Goal: Transaction & Acquisition: Purchase product/service

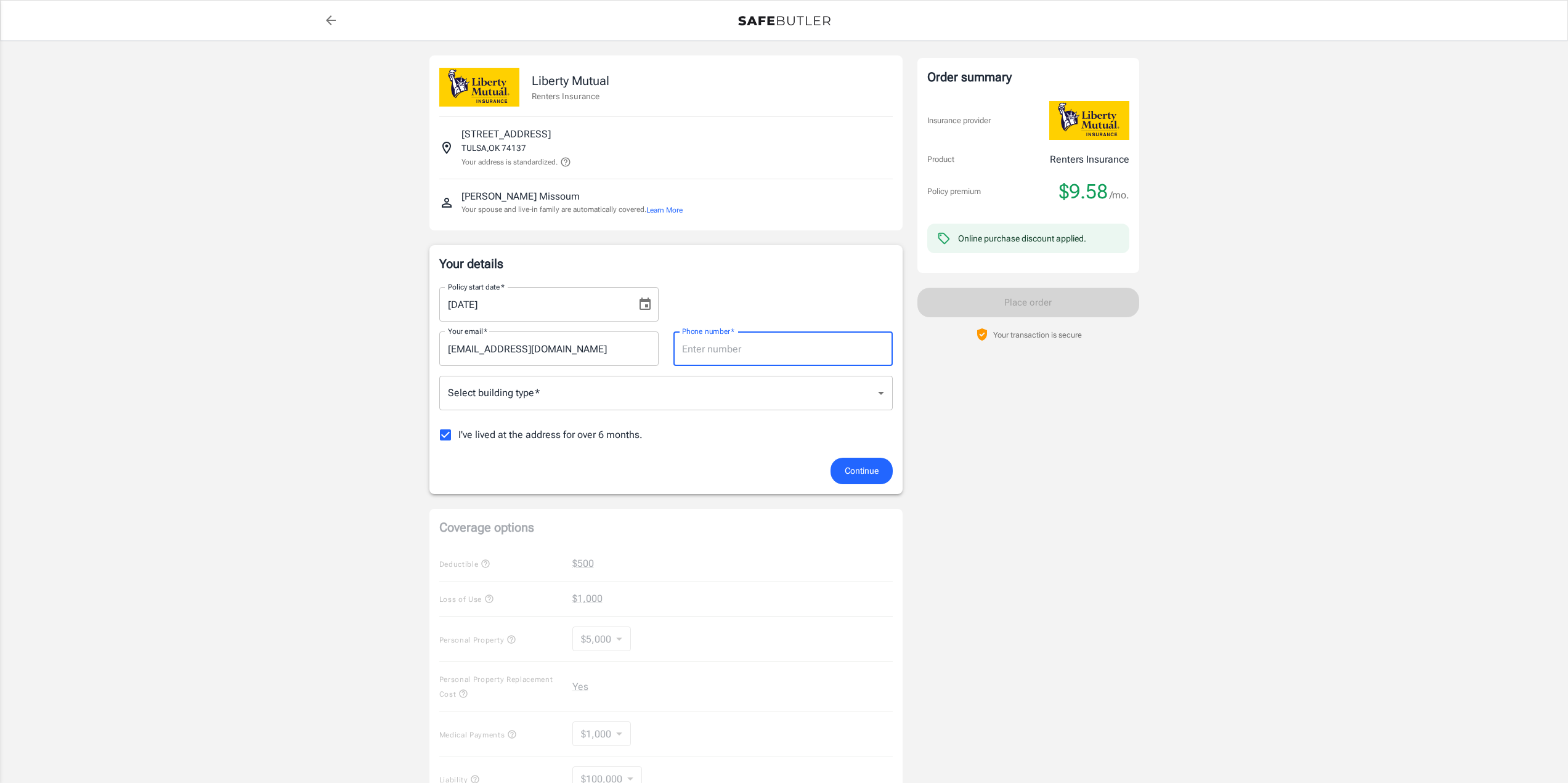
click at [764, 358] on input "Phone number   *" at bounding box center [782, 348] width 219 height 35
type input "9189240926"
click at [1227, 518] on div "Policy premium $ 9.58 /mo Liberty Mutual Renters Insurance 2927 E 97TH PL 1008 …" at bounding box center [784, 560] width 1568 height 1038
click at [702, 395] on body "Policy premium $ 9.58 /mo Liberty Mutual Renters Insurance 2927 E 97TH PL 1008 …" at bounding box center [788, 582] width 1577 height 1165
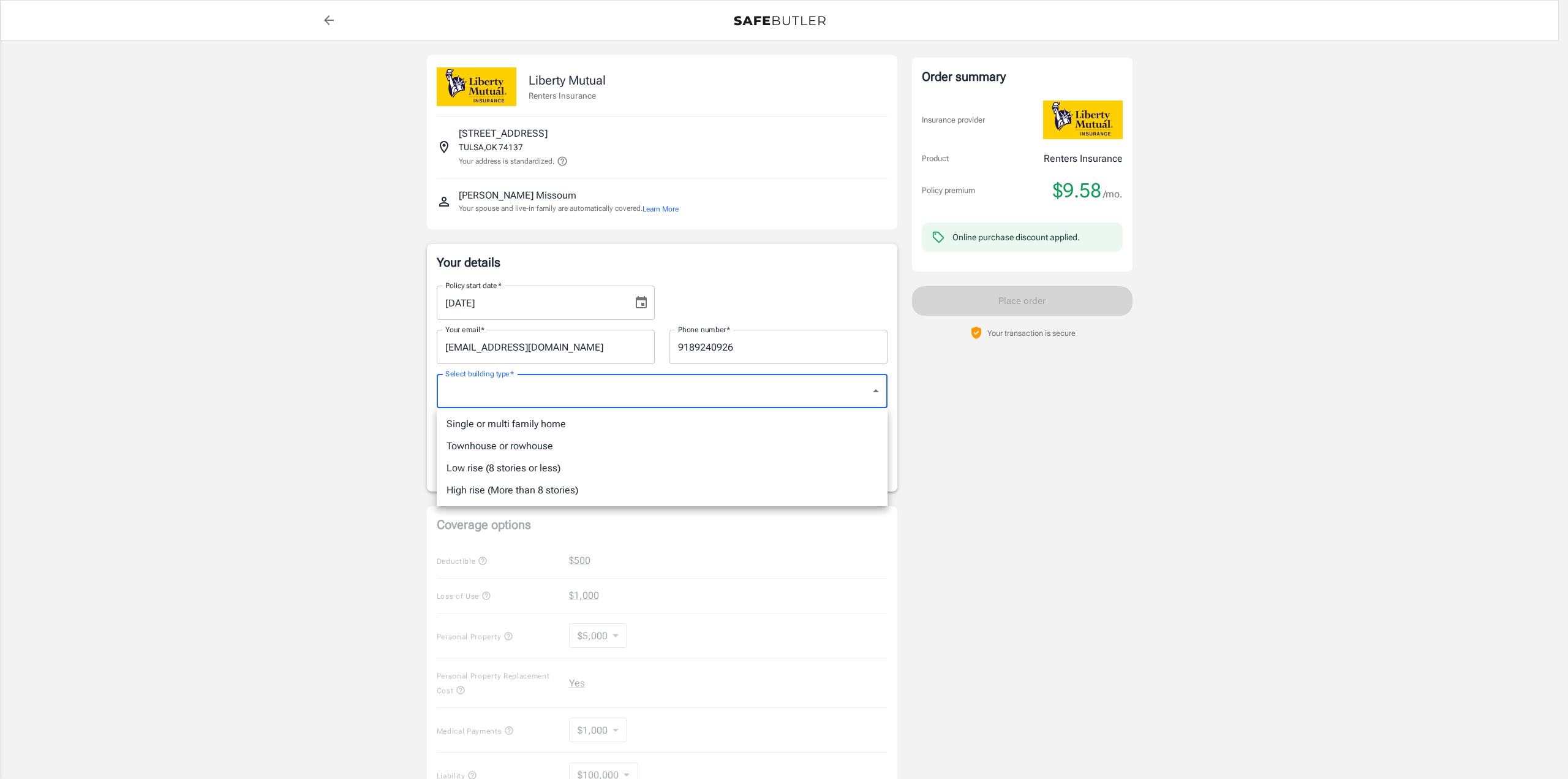
click at [312, 401] on div at bounding box center [784, 389] width 1568 height 779
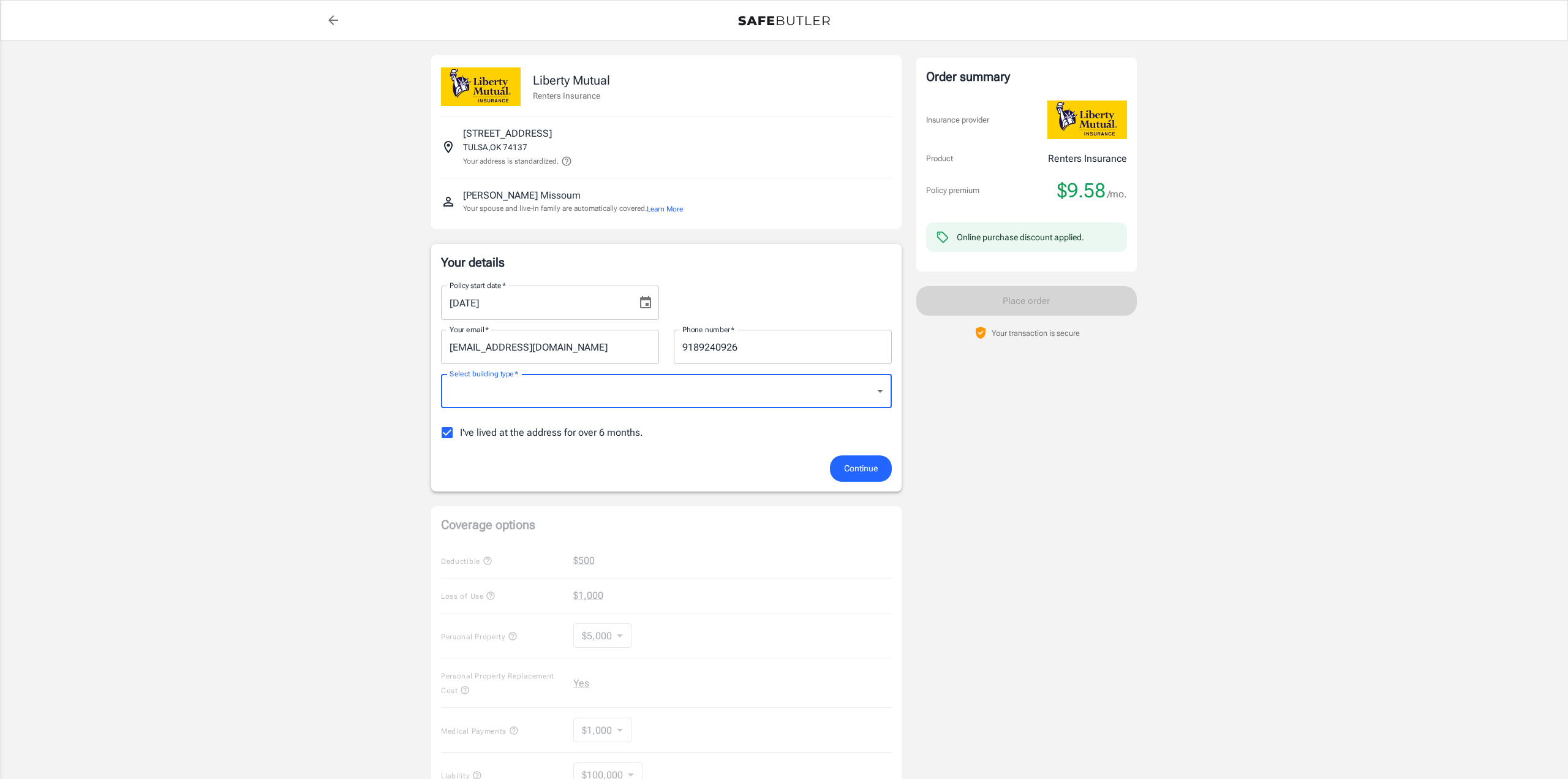
click at [439, 384] on body "Policy premium $ 9.58 /mo Liberty Mutual Renters Insurance 2927 E 97TH PL 1008 …" at bounding box center [784, 579] width 1568 height 1159
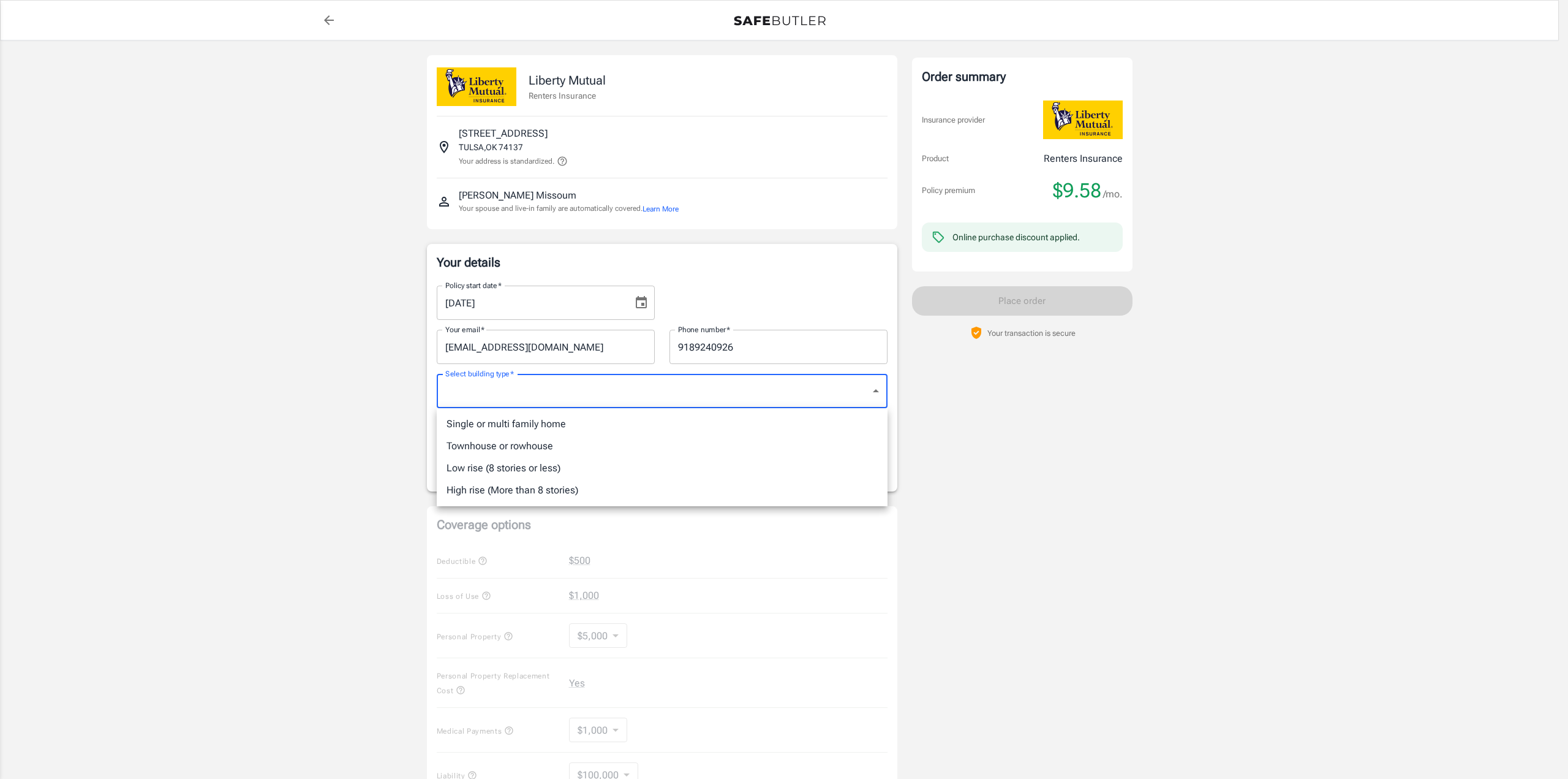
click at [476, 445] on li "Townhouse or rowhouse" at bounding box center [662, 446] width 451 height 22
type input "townhouse"
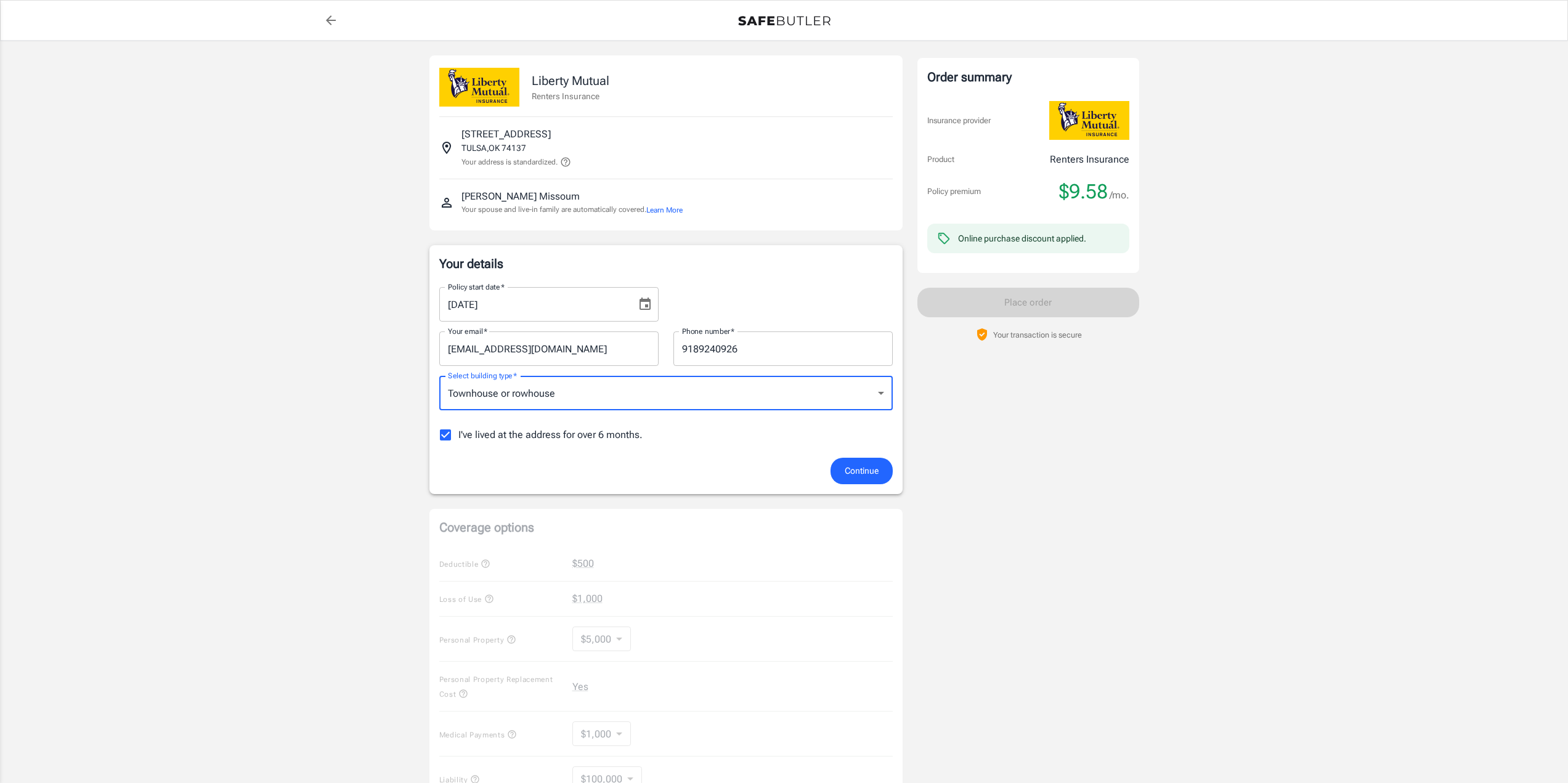
click at [331, 434] on div "Policy premium $ 9.58 /mo Liberty Mutual Renters Insurance 2927 E 97TH PL 1008 …" at bounding box center [784, 560] width 1568 height 1038
click at [806, 472] on div "Continue" at bounding box center [666, 470] width 468 height 27
click at [849, 475] on span "Continue" at bounding box center [861, 471] width 34 height 16
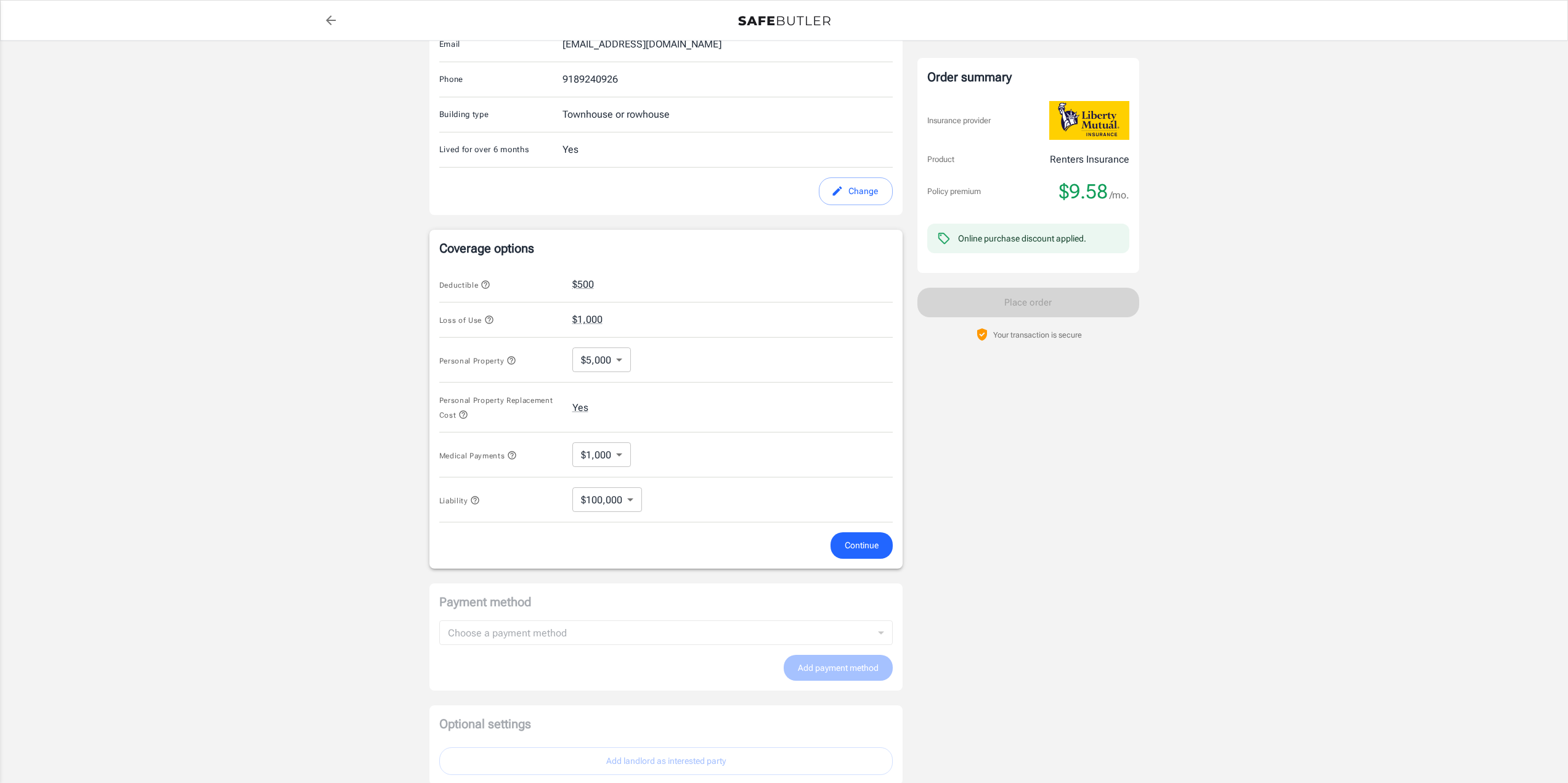
scroll to position [298, 0]
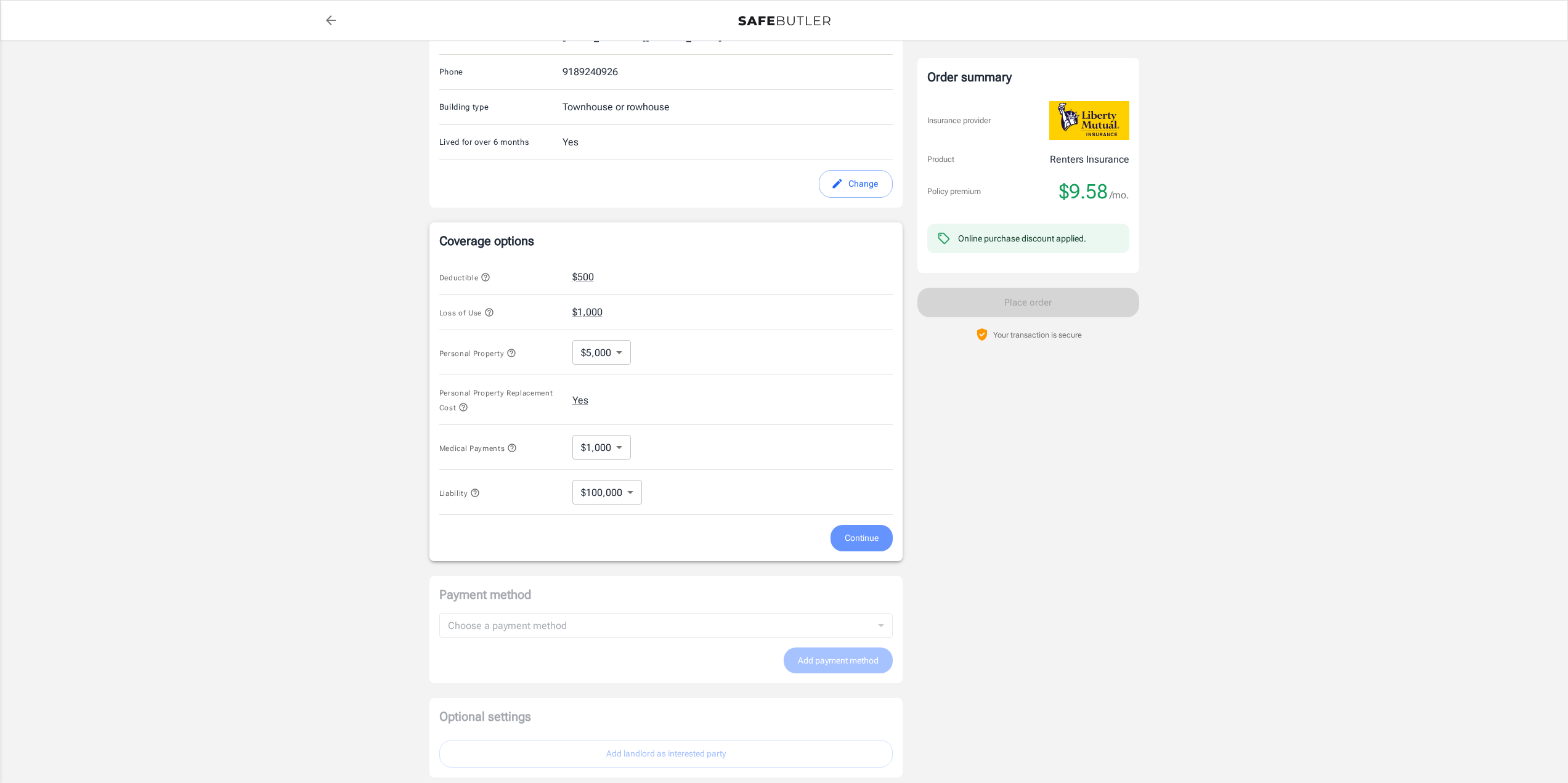
click at [886, 532] on button "Continue" at bounding box center [861, 538] width 62 height 27
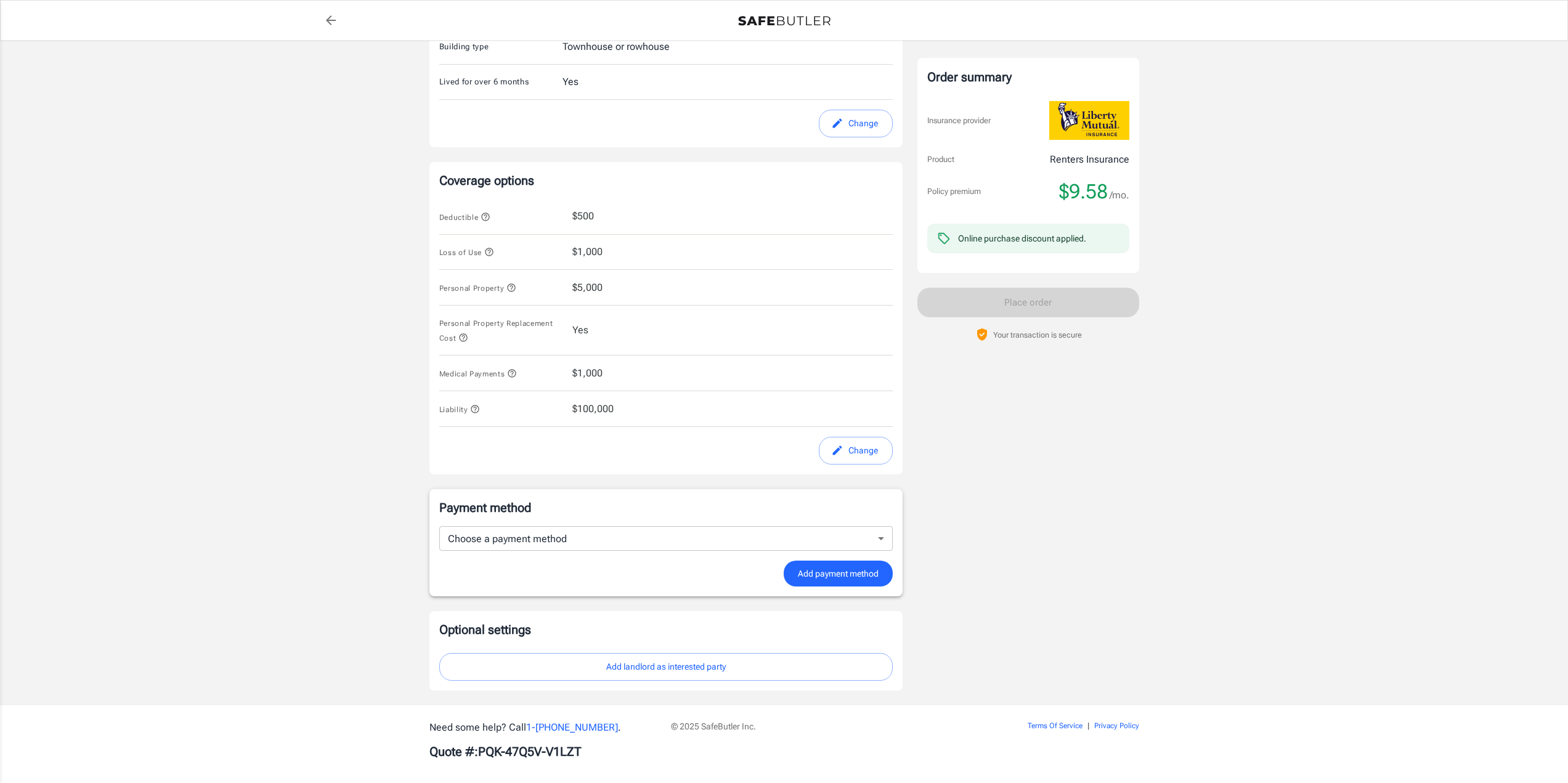
scroll to position [367, 0]
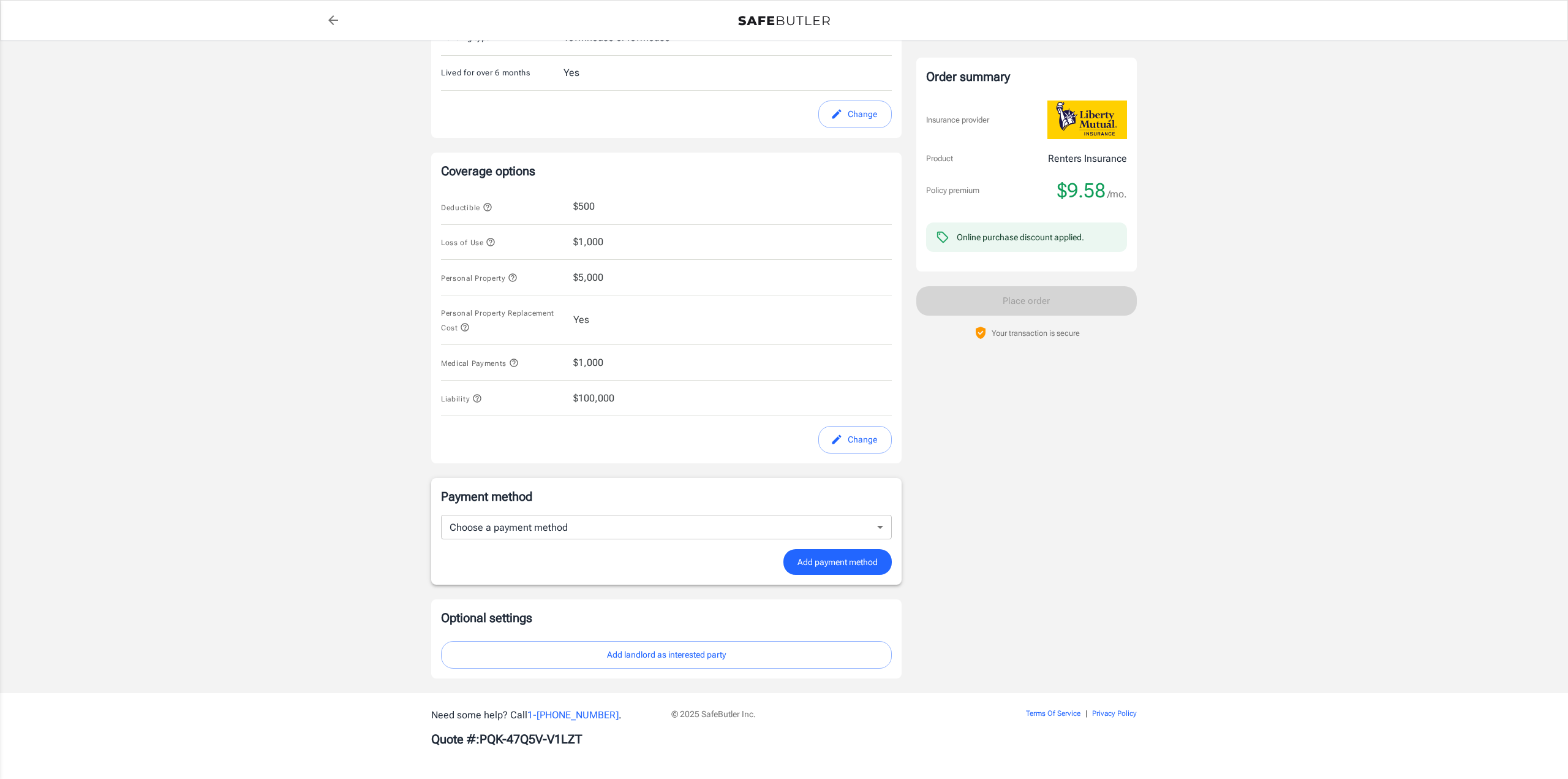
click at [857, 526] on body "Policy premium $ 9.58 /mo Liberty Mutual Renters Insurance 2927 E 97TH PL 1008 …" at bounding box center [784, 207] width 1568 height 1144
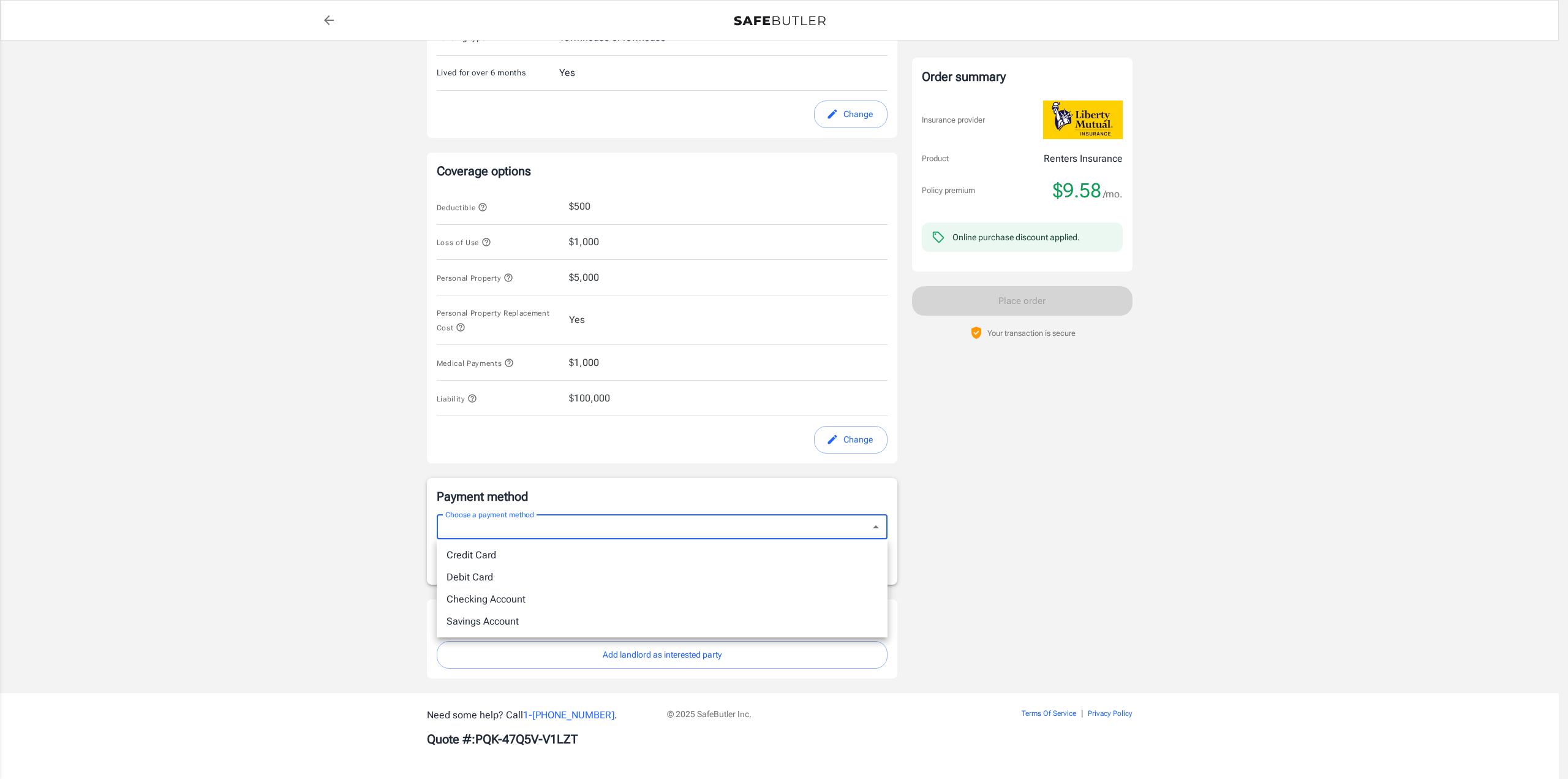
click at [626, 572] on li "Debit Card" at bounding box center [662, 577] width 451 height 22
type input "debit"
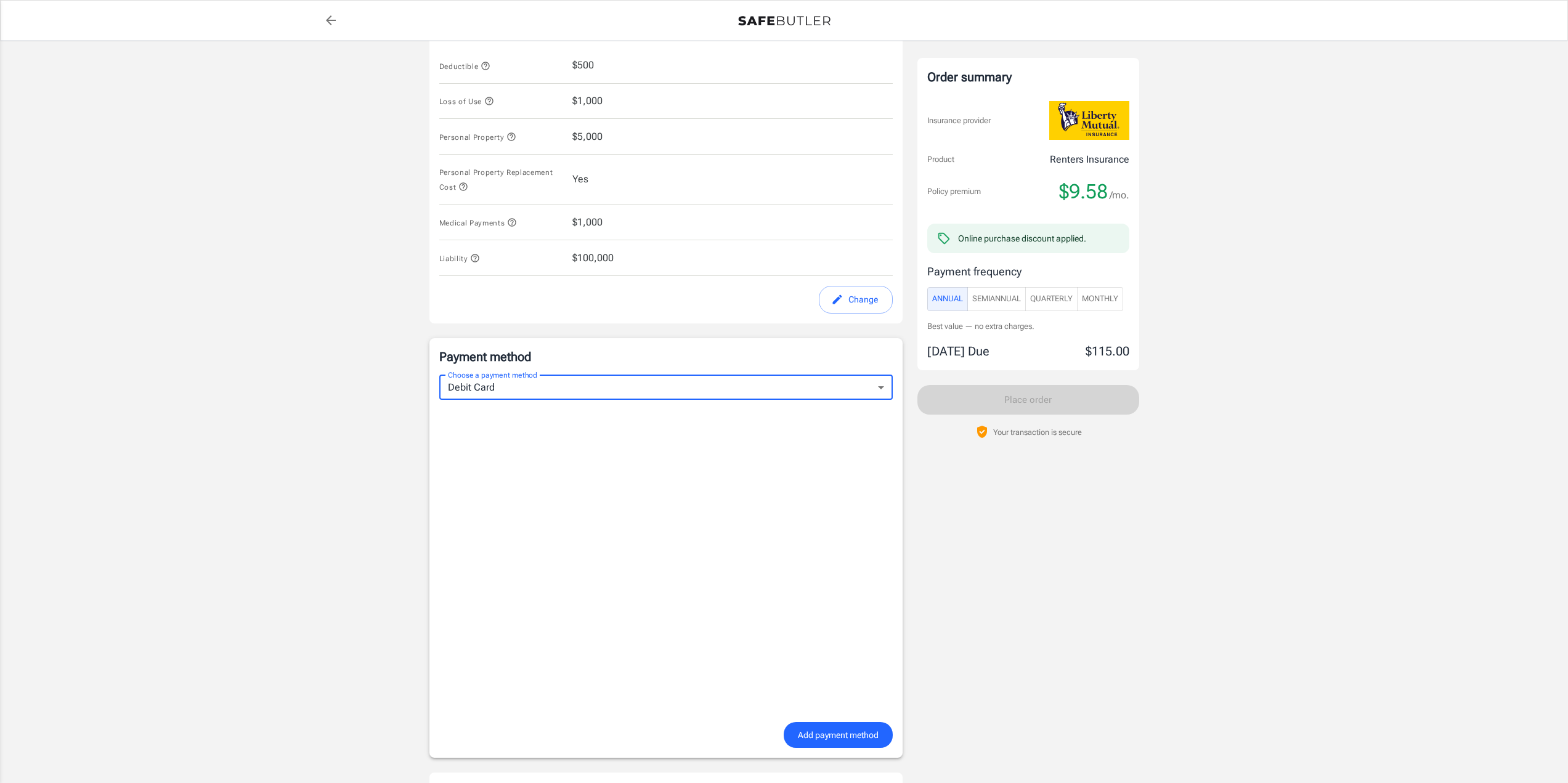
scroll to position [552, 0]
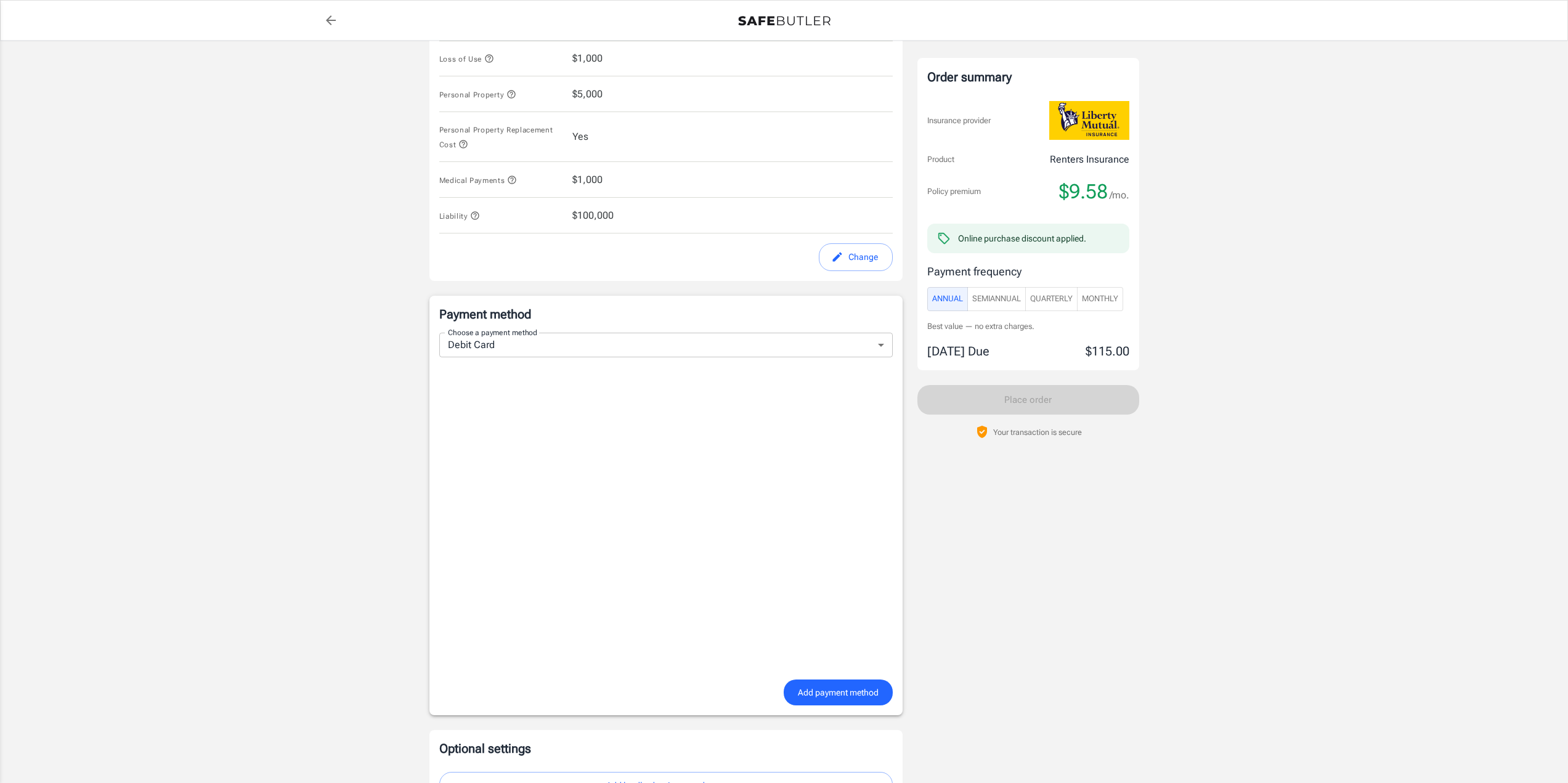
click at [1115, 300] on span "Monthly" at bounding box center [1100, 299] width 36 height 14
click at [836, 691] on span "Add payment method" at bounding box center [838, 692] width 81 height 16
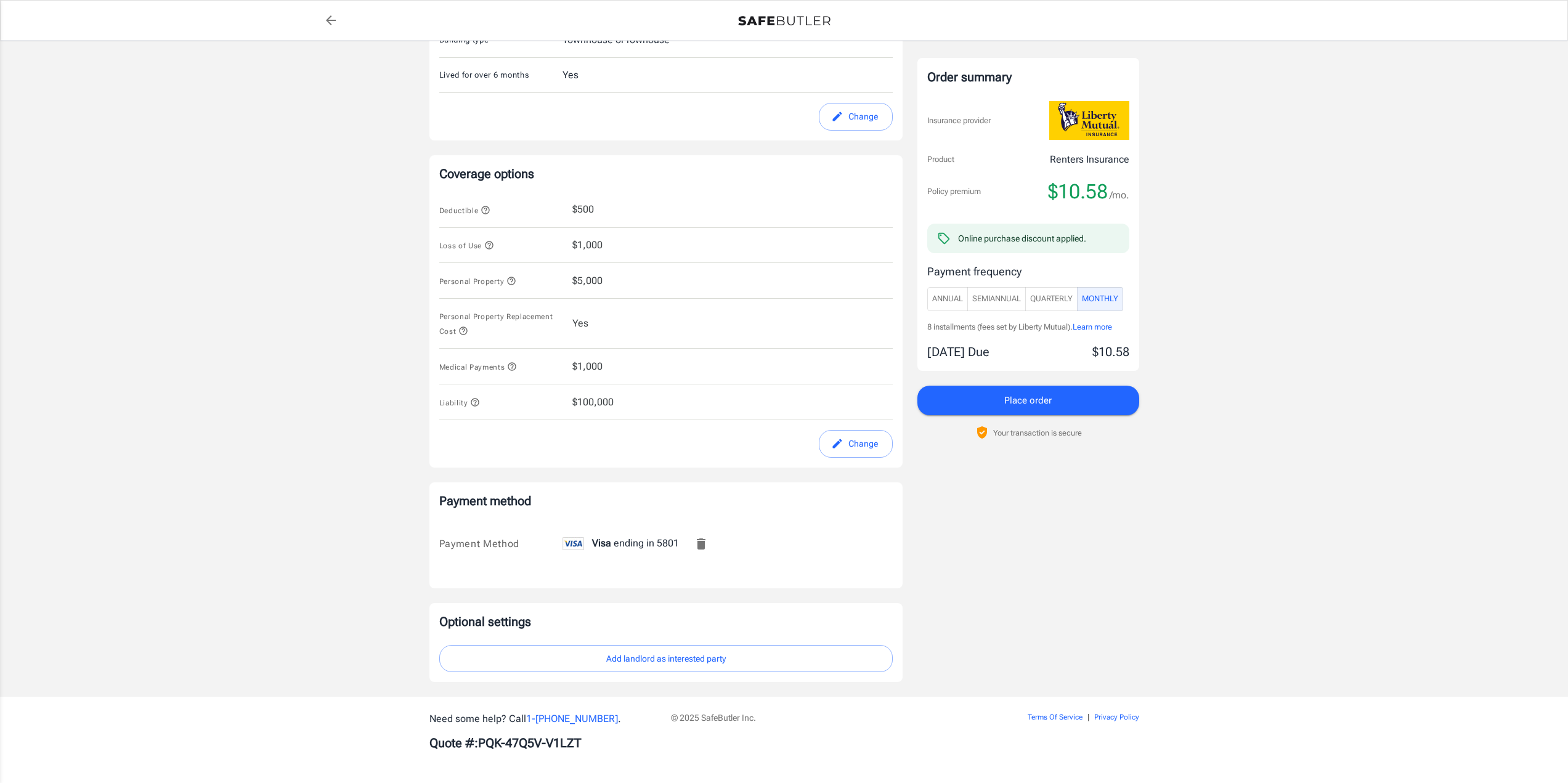
scroll to position [365, 0]
click at [1029, 403] on span "Place order" at bounding box center [1027, 400] width 47 height 16
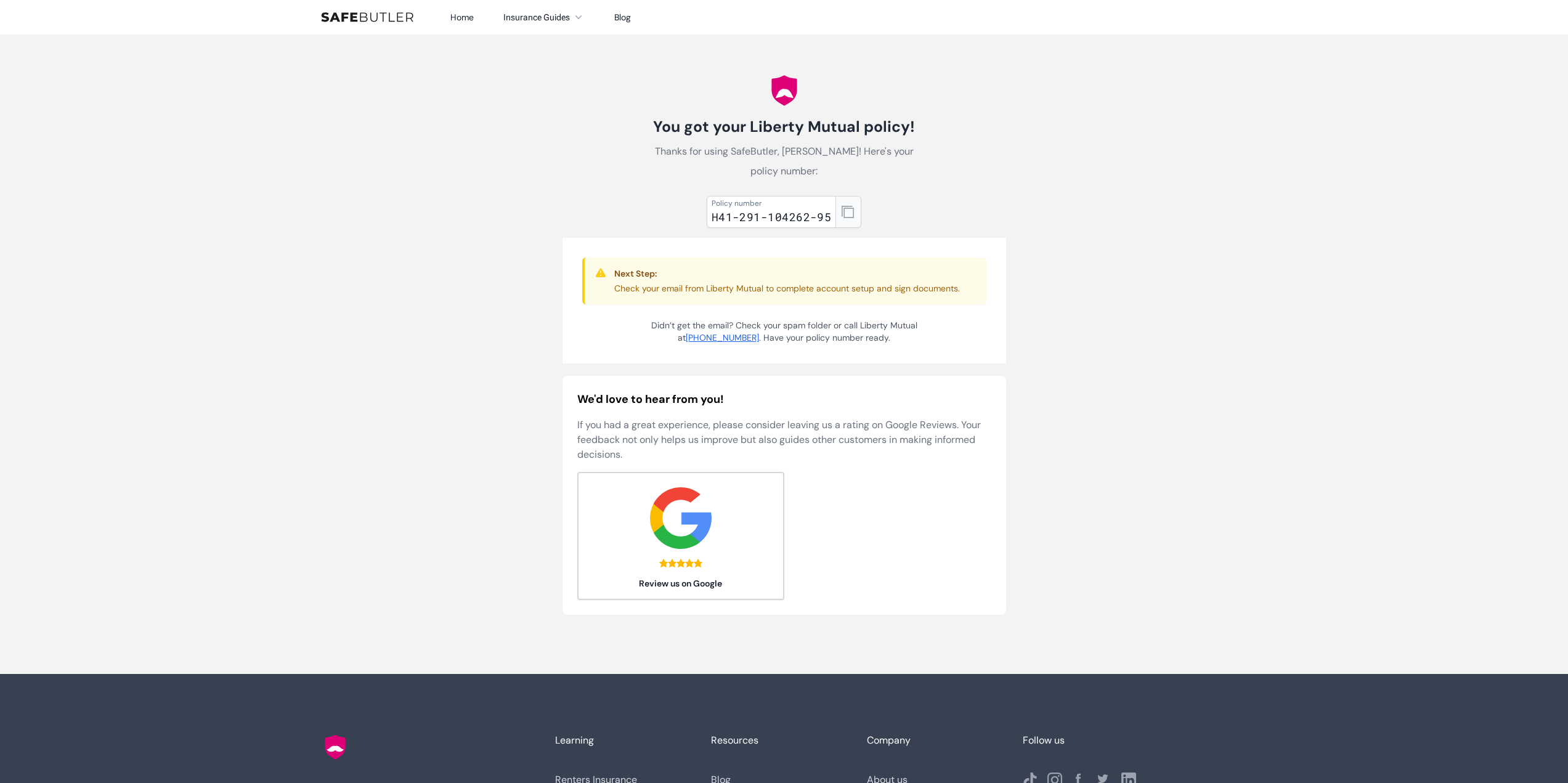
click at [842, 205] on icon "button" at bounding box center [848, 212] width 12 height 12
